Goal: Transaction & Acquisition: Obtain resource

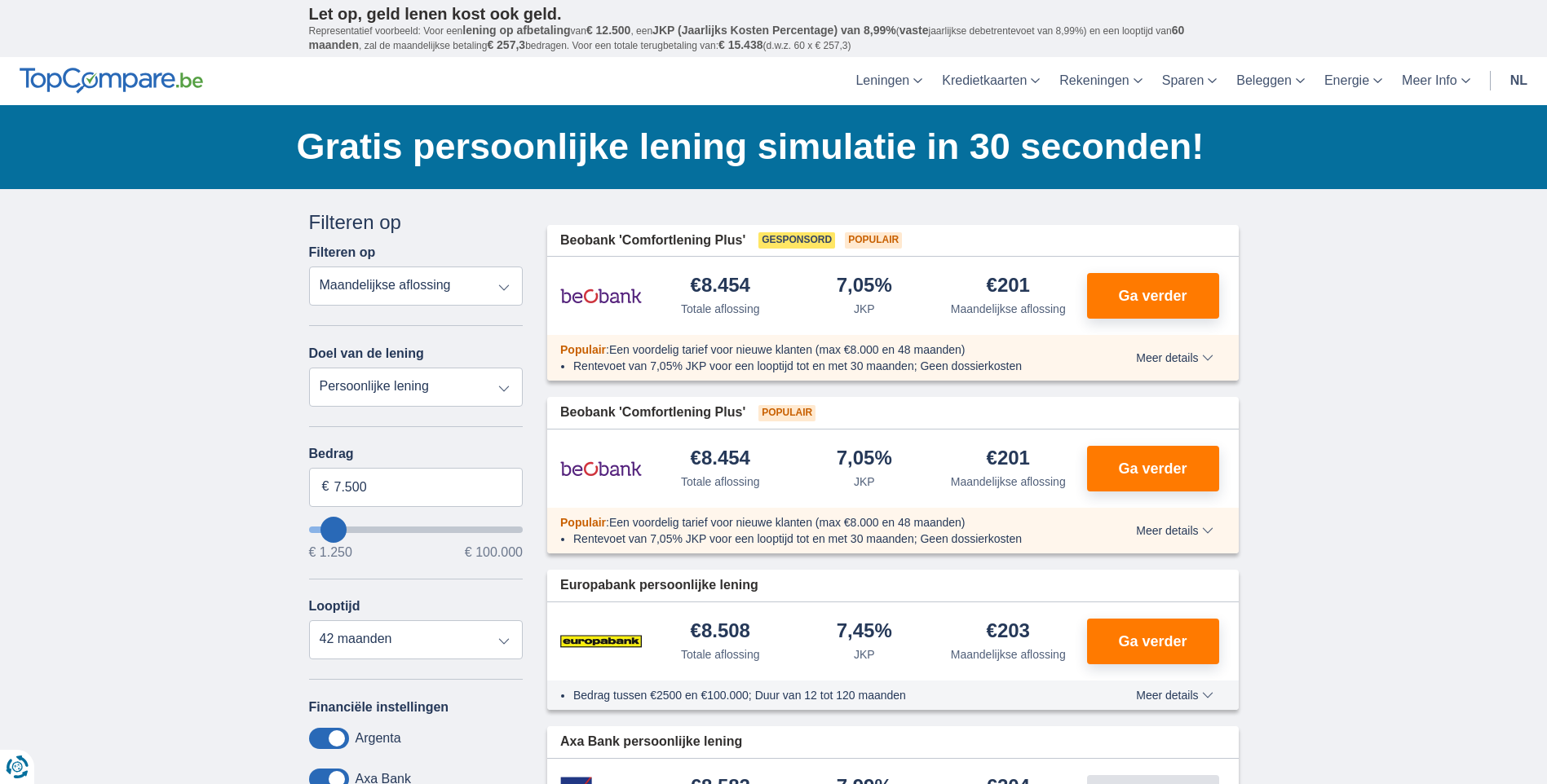
click at [461, 395] on select "Persoonlijke lening Auto Moto / fiets Mobilhome / caravan Renovatie Energie Sch…" at bounding box center [417, 387] width 215 height 39
select select "vehicleLoan"
click at [309, 368] on select "Persoonlijke lening Auto Moto / fiets Mobilhome / caravan Renovatie Energie Sch…" at bounding box center [417, 387] width 215 height 39
select select "3-4"
type input "15.000"
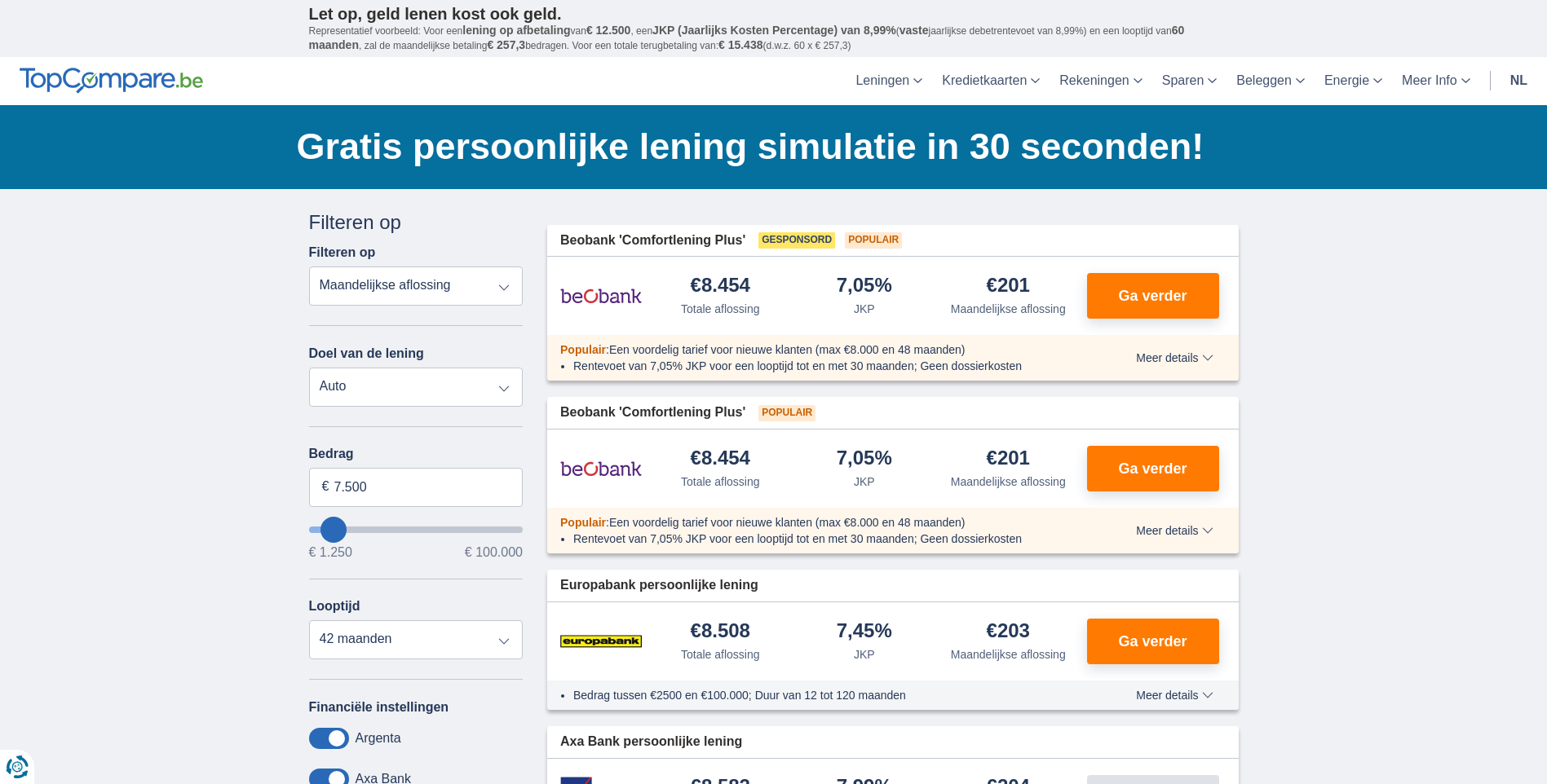
type input "15250"
select select "60"
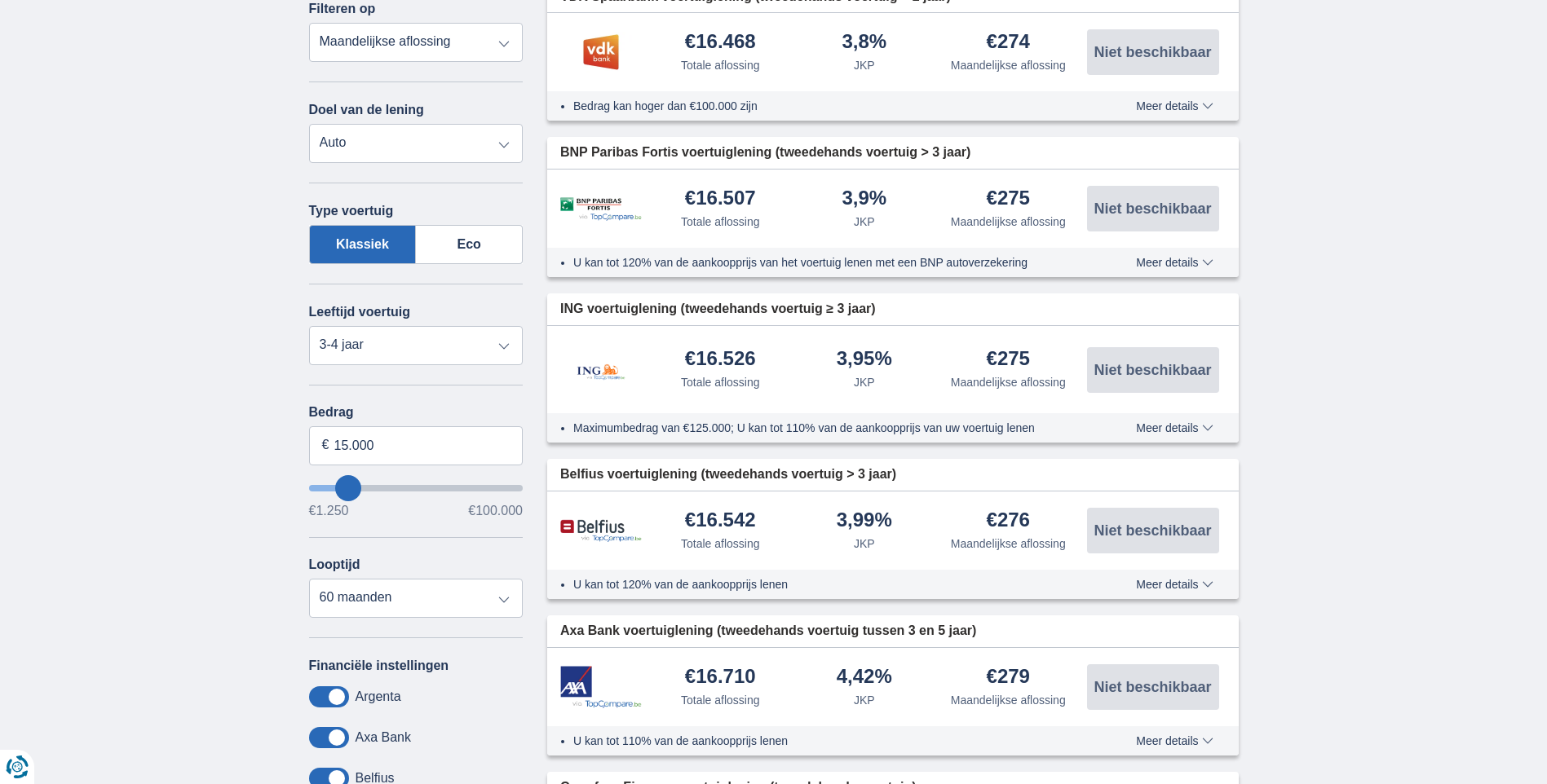
scroll to position [244, 0]
click at [393, 333] on select "Nieuw 0-1 jaar 1-2 jaar 2-3 jaar 3-4 jaar 4-5 jaar 5+ jaar" at bounding box center [417, 345] width 215 height 39
select select "5+"
click at [309, 325] on select "Nieuw 0-1 jaar 1-2 jaar 2-3 jaar 3-4 jaar 4-5 jaar 5+ jaar" at bounding box center [417, 345] width 215 height 39
drag, startPoint x: 401, startPoint y: 450, endPoint x: 284, endPoint y: 447, distance: 117.0
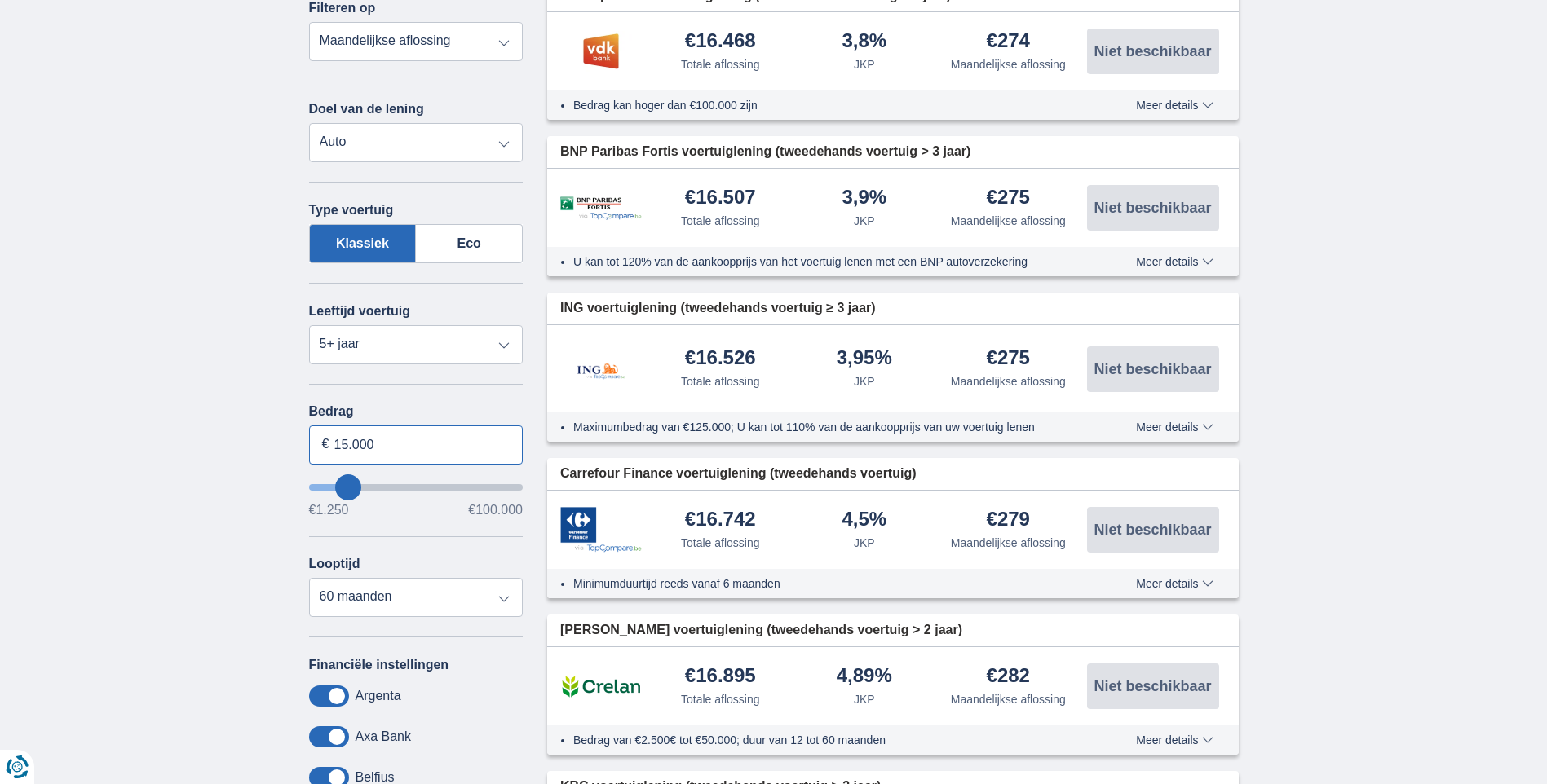
type input "10.000"
type input "10250"
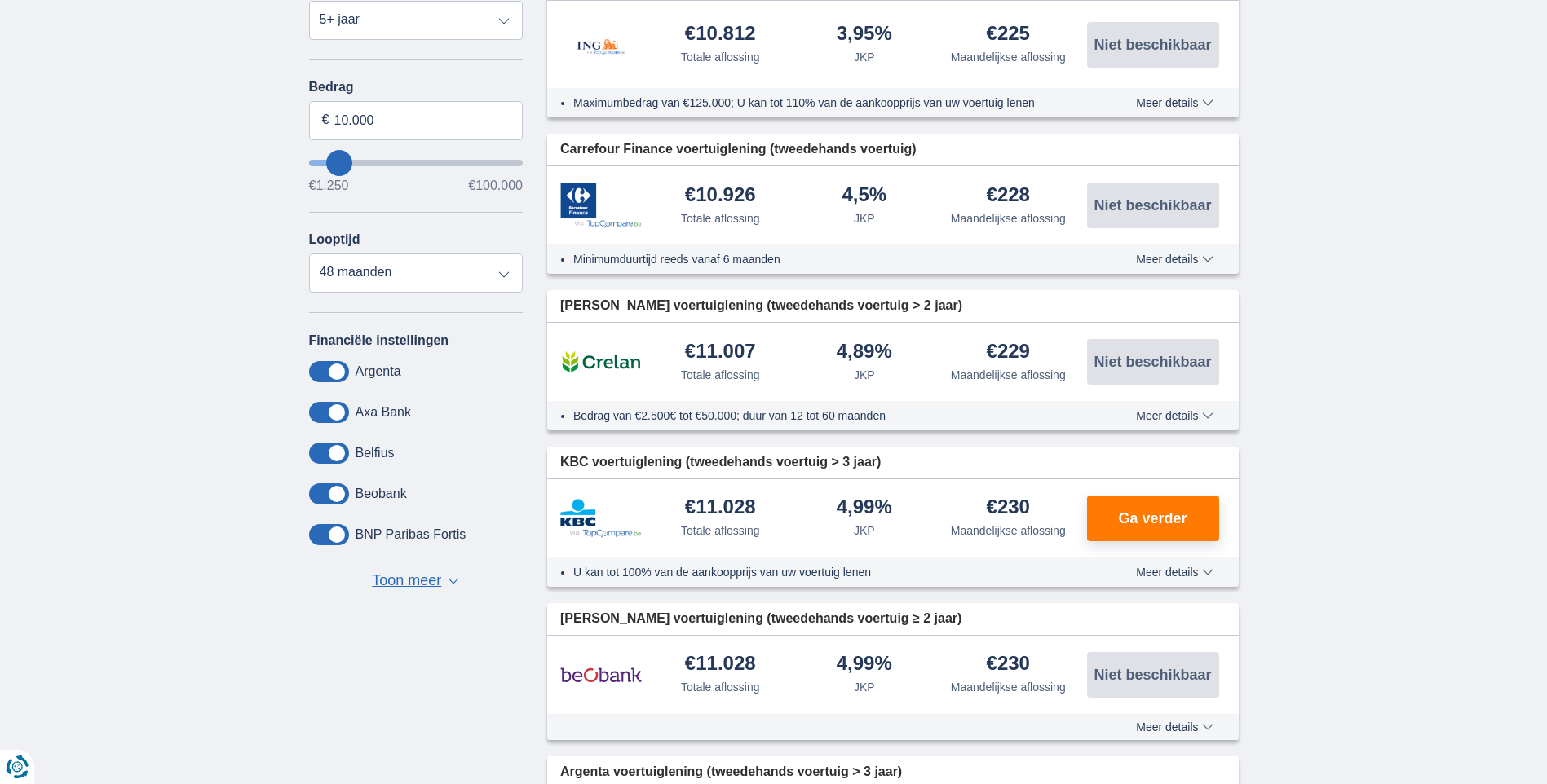
scroll to position [570, 0]
click at [402, 268] on select "12 maanden 18 maanden 24 maanden 30 maanden 36 maanden 42 maanden 48 maanden" at bounding box center [417, 271] width 215 height 39
select select "36"
click at [309, 252] on select "12 maanden 18 maanden 24 maanden 30 maanden 36 maanden 42 maanden 48 maanden" at bounding box center [417, 271] width 215 height 39
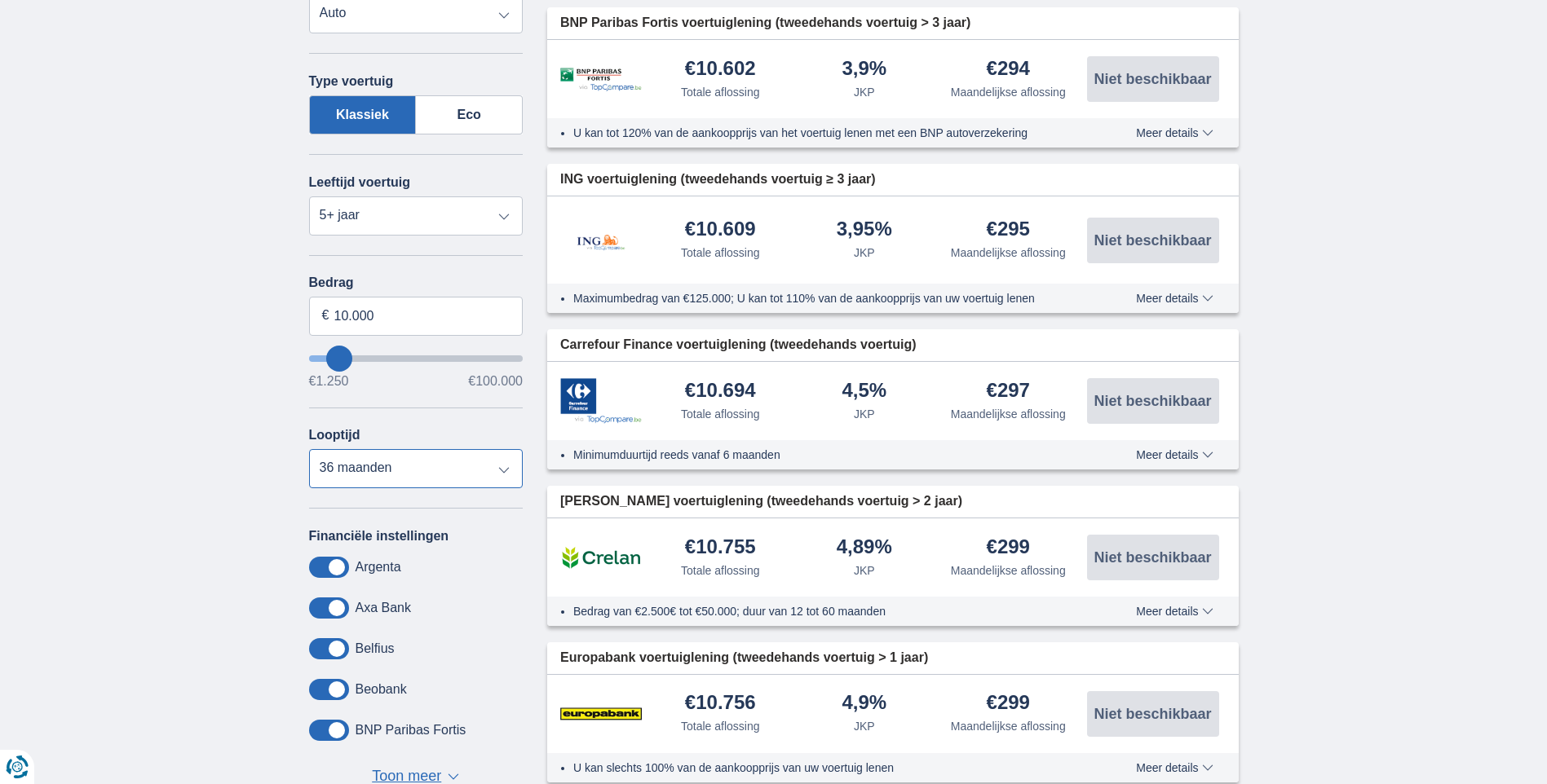
scroll to position [407, 0]
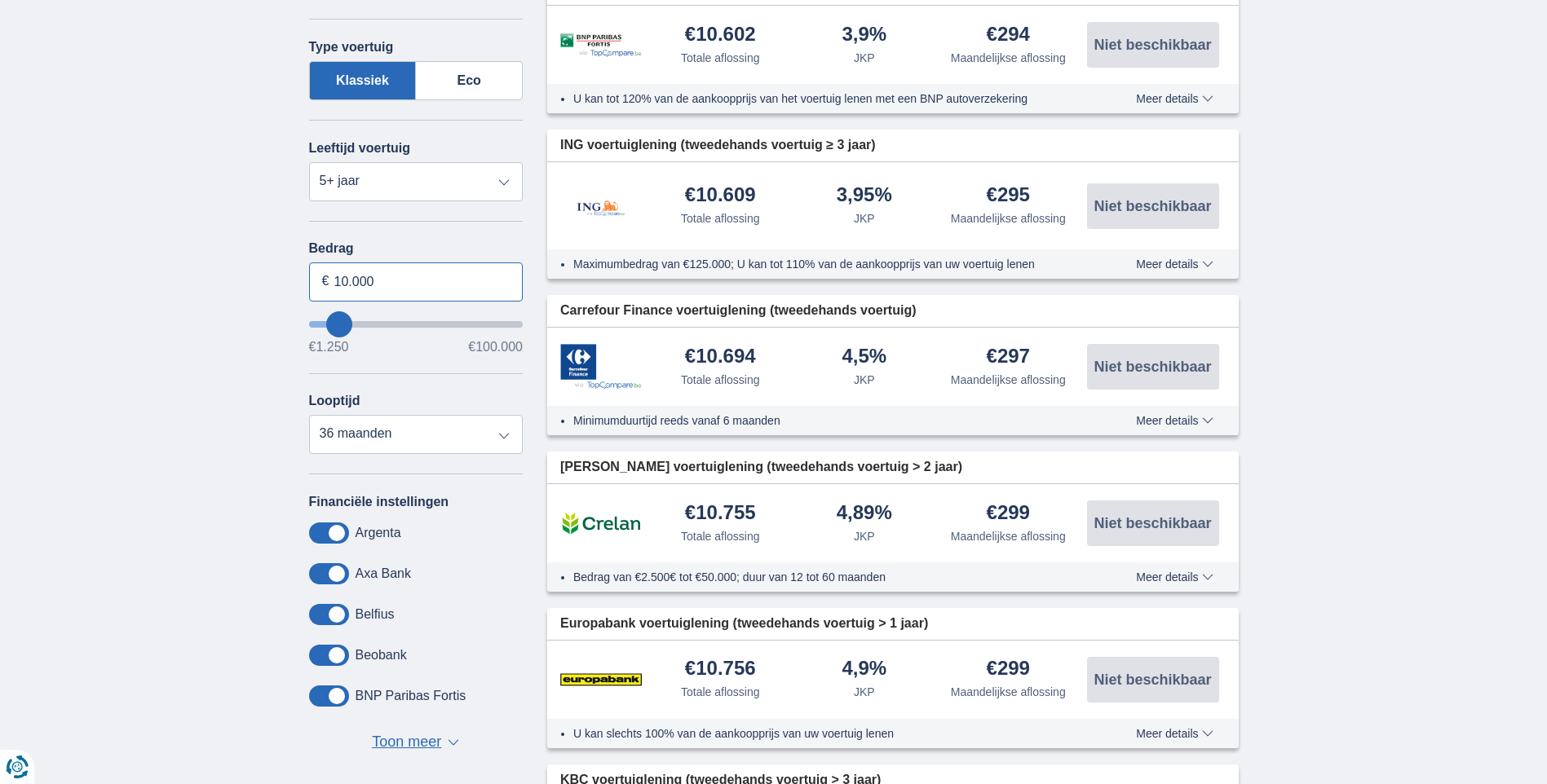
drag, startPoint x: 416, startPoint y: 275, endPoint x: 199, endPoint y: 286, distance: 217.3
type input "8.000"
type input "8250"
select select "48"
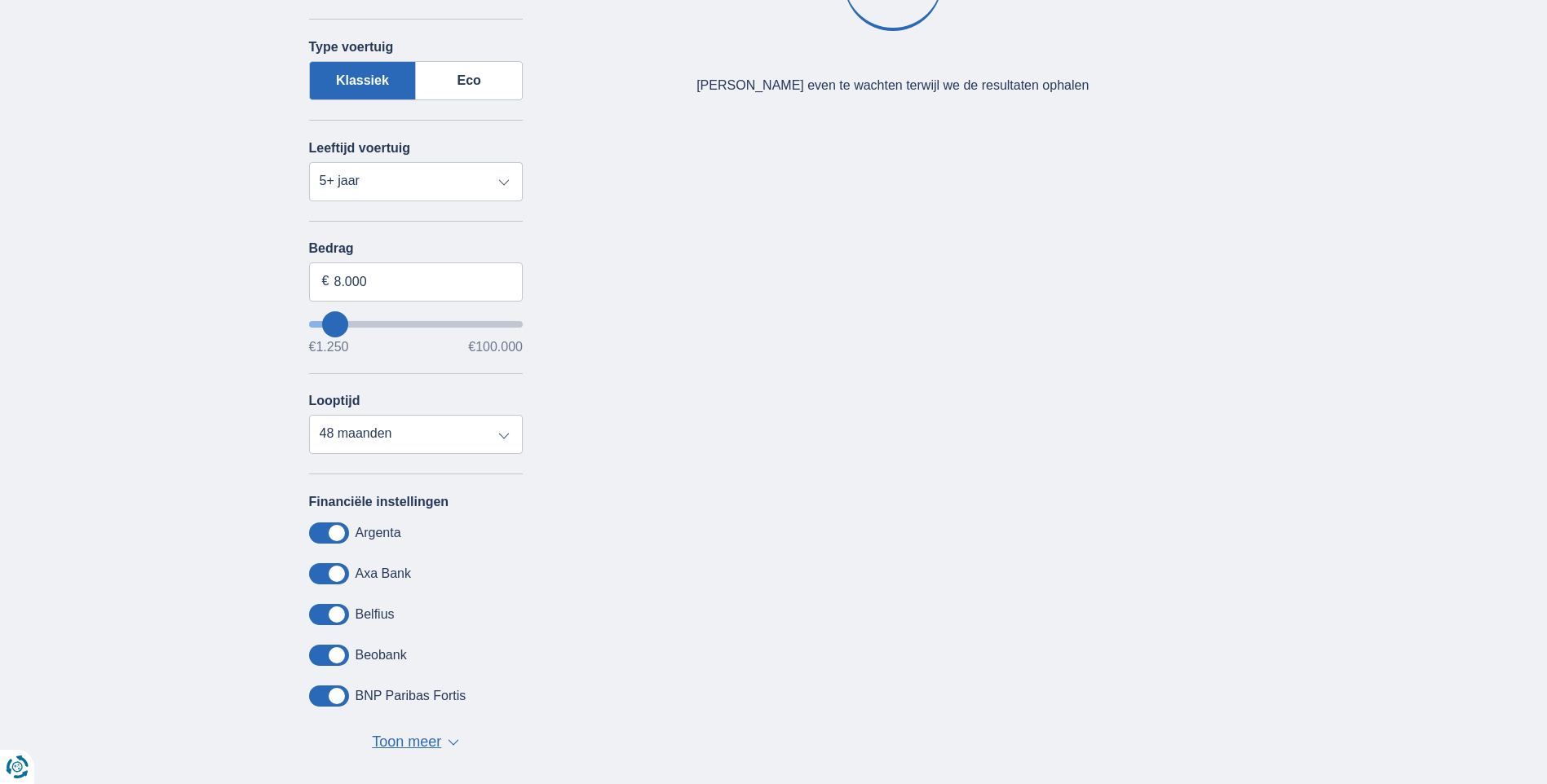
click at [200, 286] on div "× widget.non-eligible-application.title widget.non-eligible-application.text no…" at bounding box center [774, 300] width 1547 height 1036
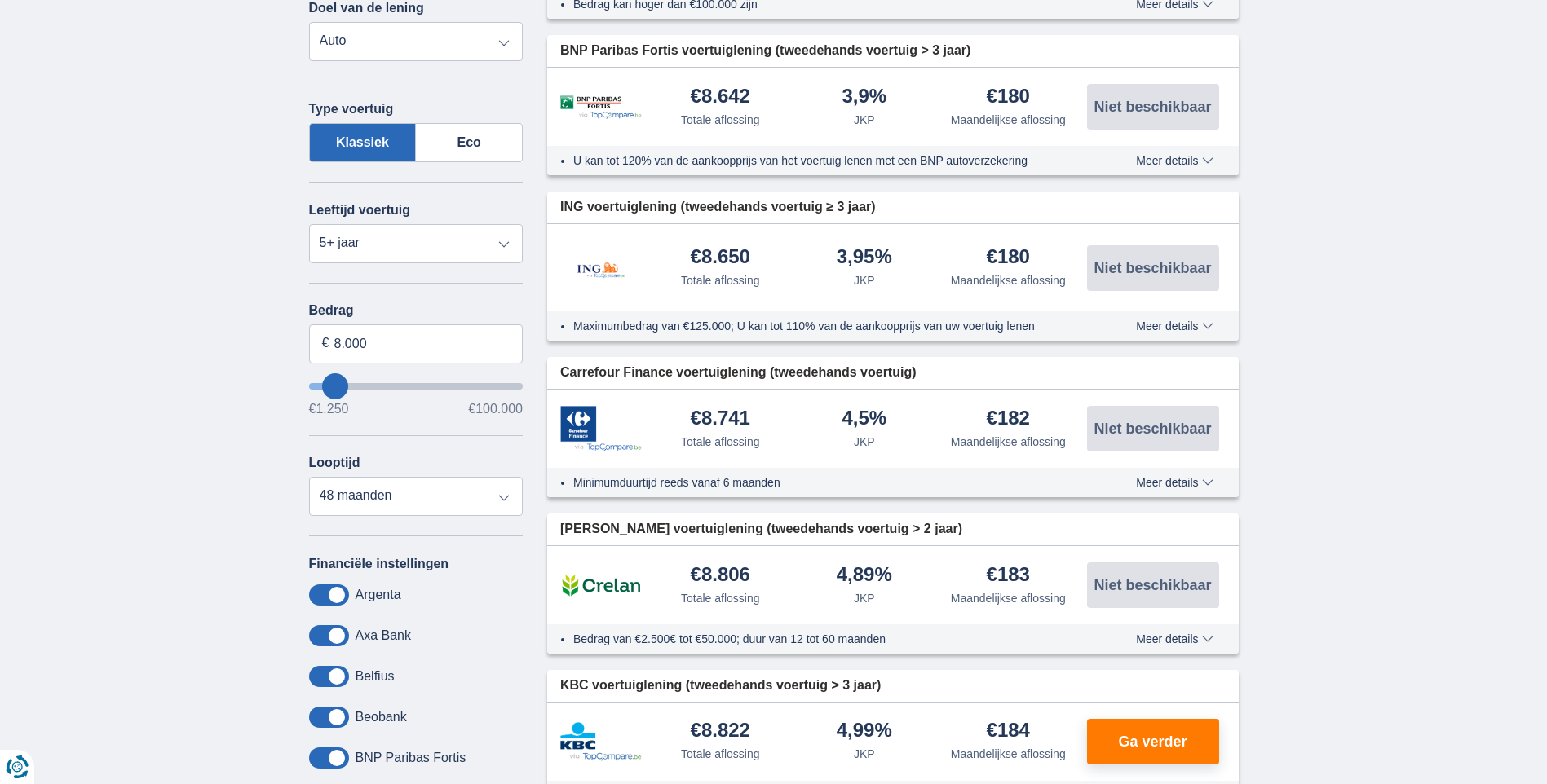
scroll to position [163, 0]
